Goal: Find specific page/section: Find specific page/section

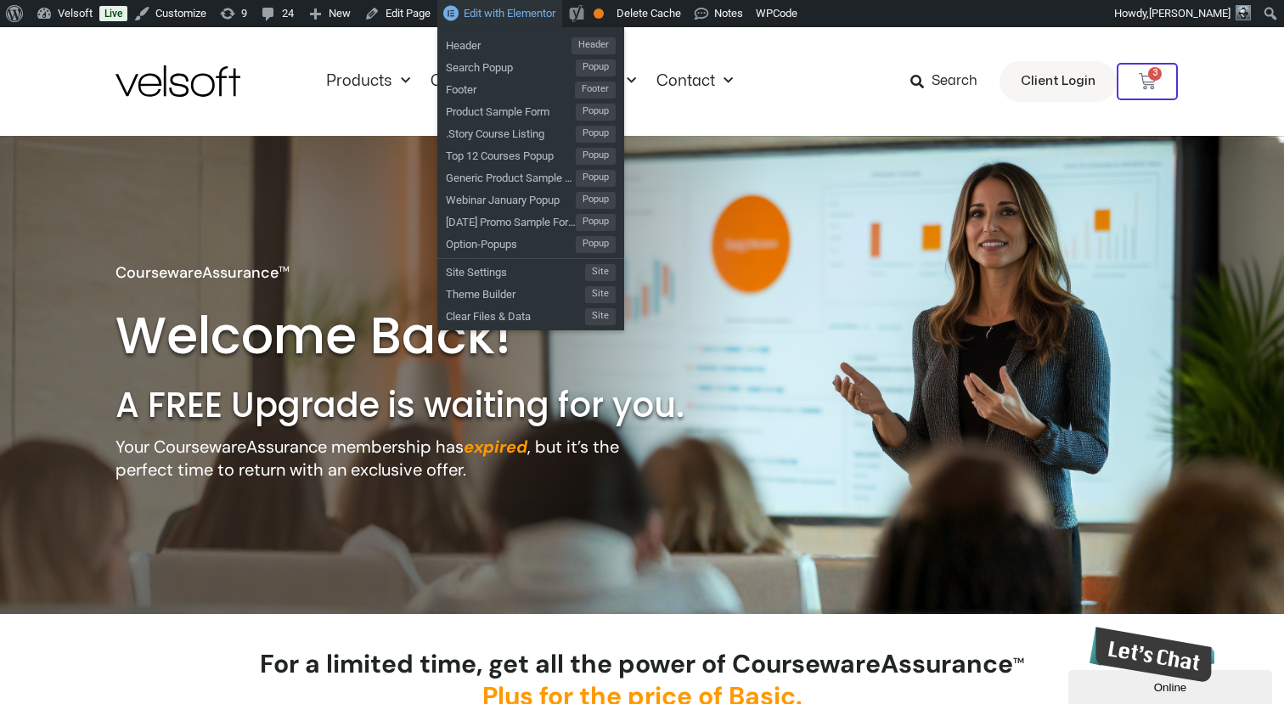
click at [508, 13] on span "Edit with Elementor" at bounding box center [510, 13] width 92 height 13
